Goal: Information Seeking & Learning: Learn about a topic

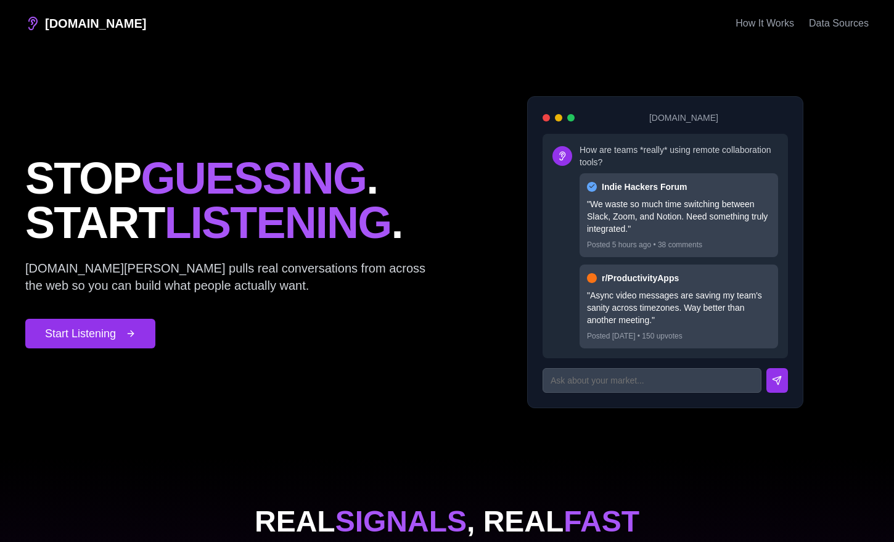
click at [780, 31] on header "[DOMAIN_NAME] How It Works Data Sources" at bounding box center [447, 23] width 864 height 47
click at [774, 22] on link "How It Works" at bounding box center [765, 23] width 59 height 15
click at [852, 20] on link "Data Sources" at bounding box center [839, 23] width 60 height 15
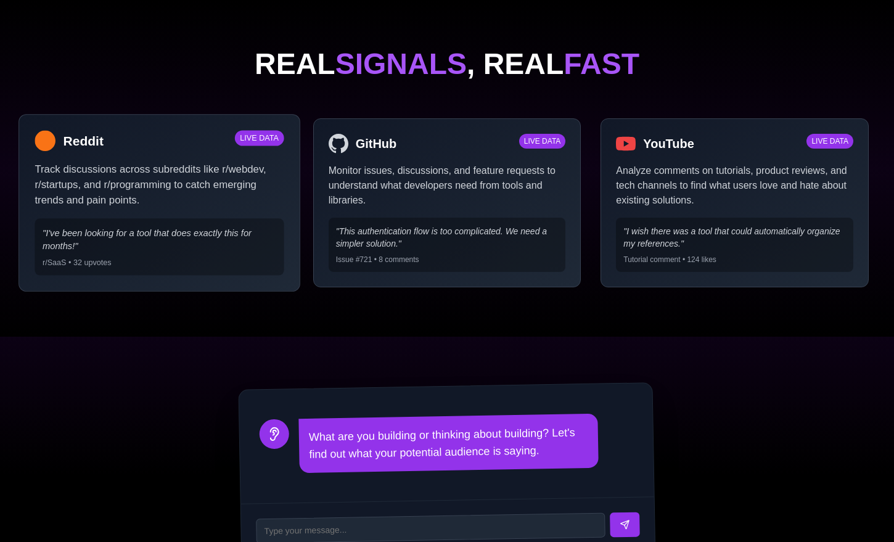
click at [212, 210] on div "Reddit LIVE DATA Track discussions across subreddits like r/webdev, r/startups,…" at bounding box center [159, 203] width 281 height 178
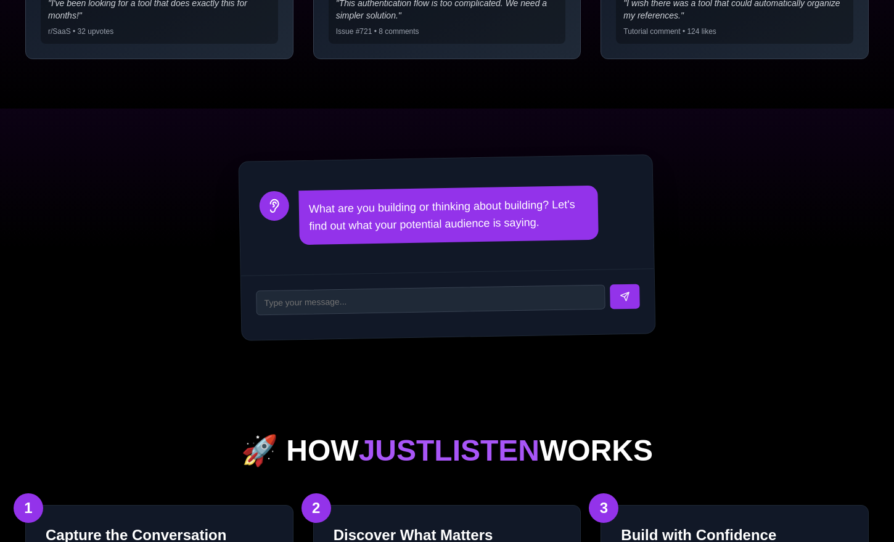
scroll to position [704, 0]
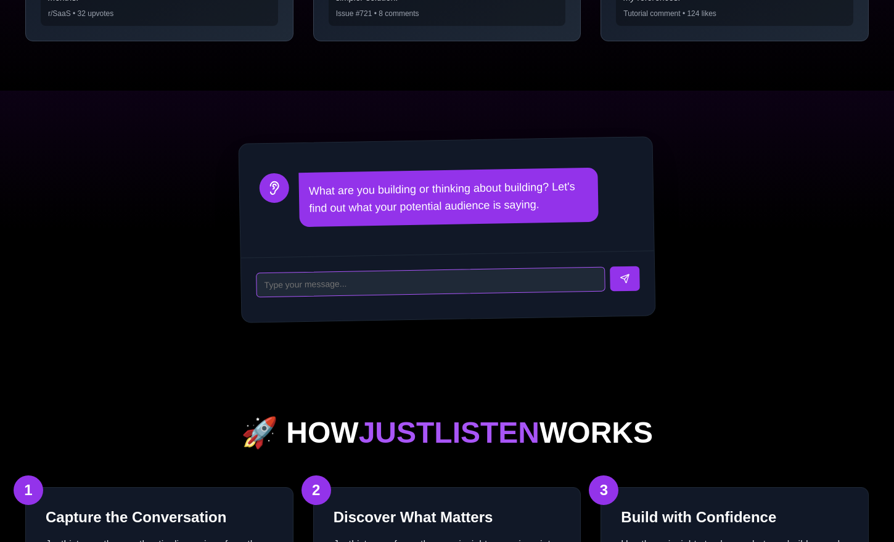
click at [411, 277] on input at bounding box center [431, 282] width 350 height 31
type input "ewtw"
click at [616, 273] on button at bounding box center [625, 278] width 30 height 25
click at [638, 271] on button at bounding box center [625, 278] width 30 height 25
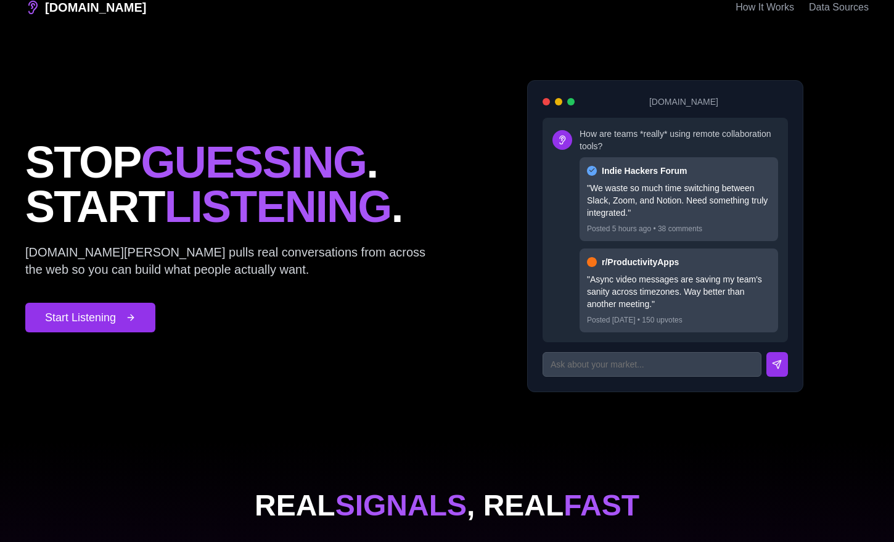
scroll to position [0, 0]
